Goal: Navigation & Orientation: Find specific page/section

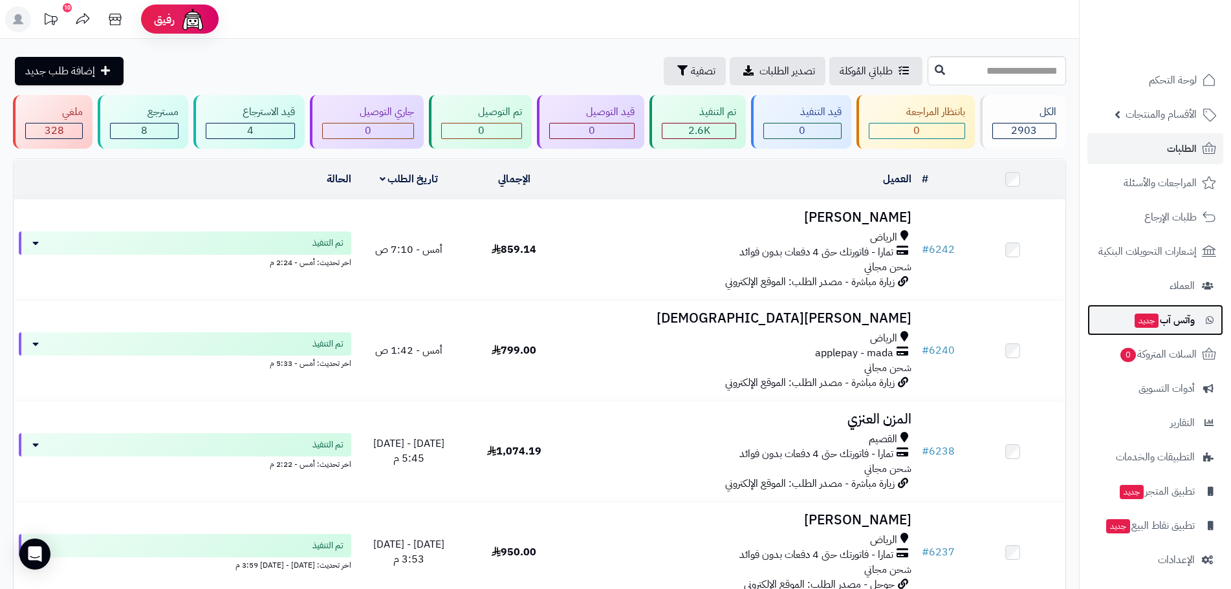
click at [1175, 316] on span "وآتس آب جديد" at bounding box center [1163, 320] width 61 height 18
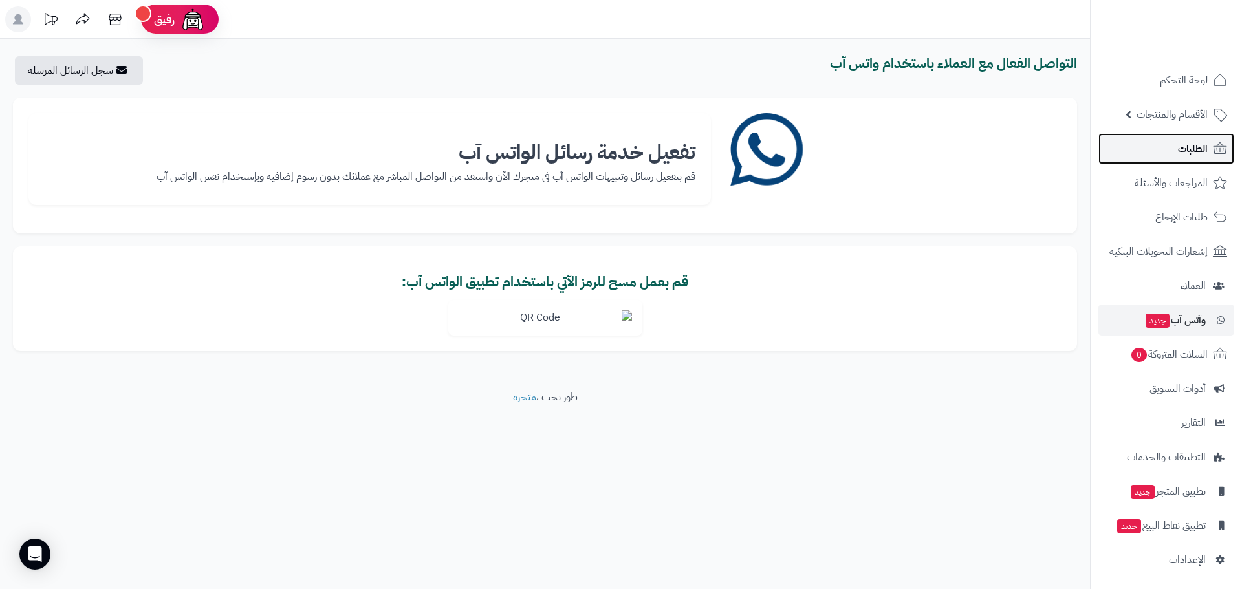
click at [1196, 147] on span "الطلبات" at bounding box center [1193, 149] width 30 height 18
